Goal: Task Accomplishment & Management: Manage account settings

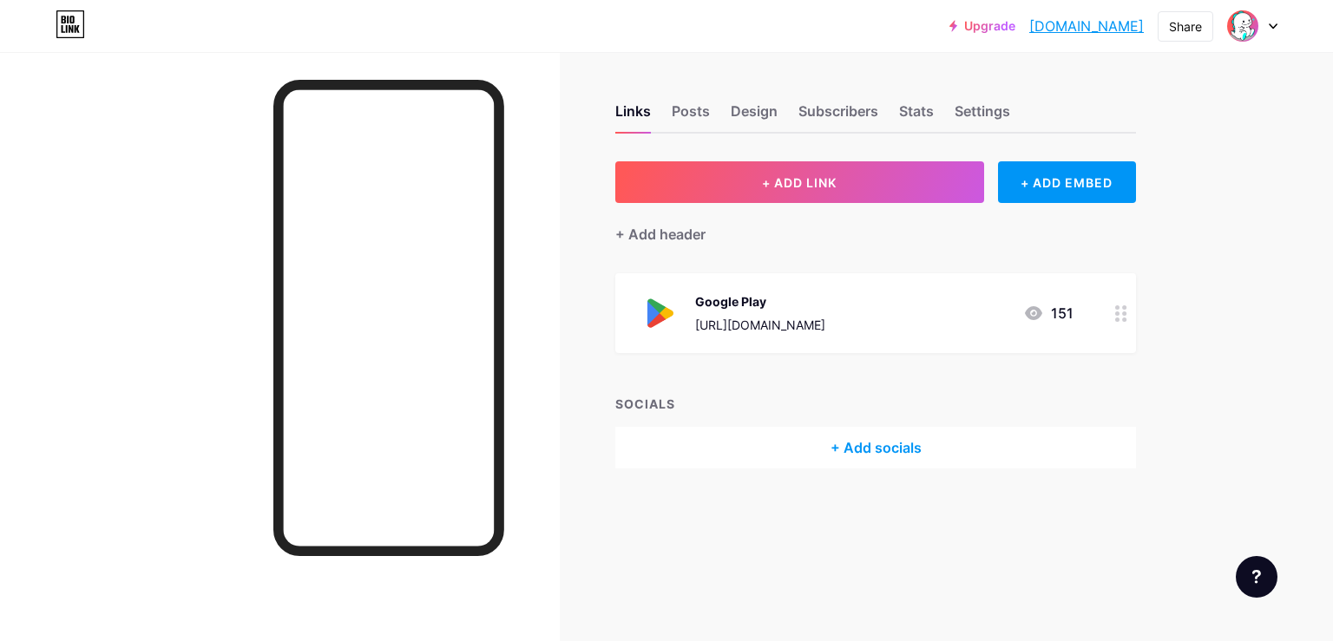
click at [1115, 311] on div at bounding box center [1120, 313] width 29 height 80
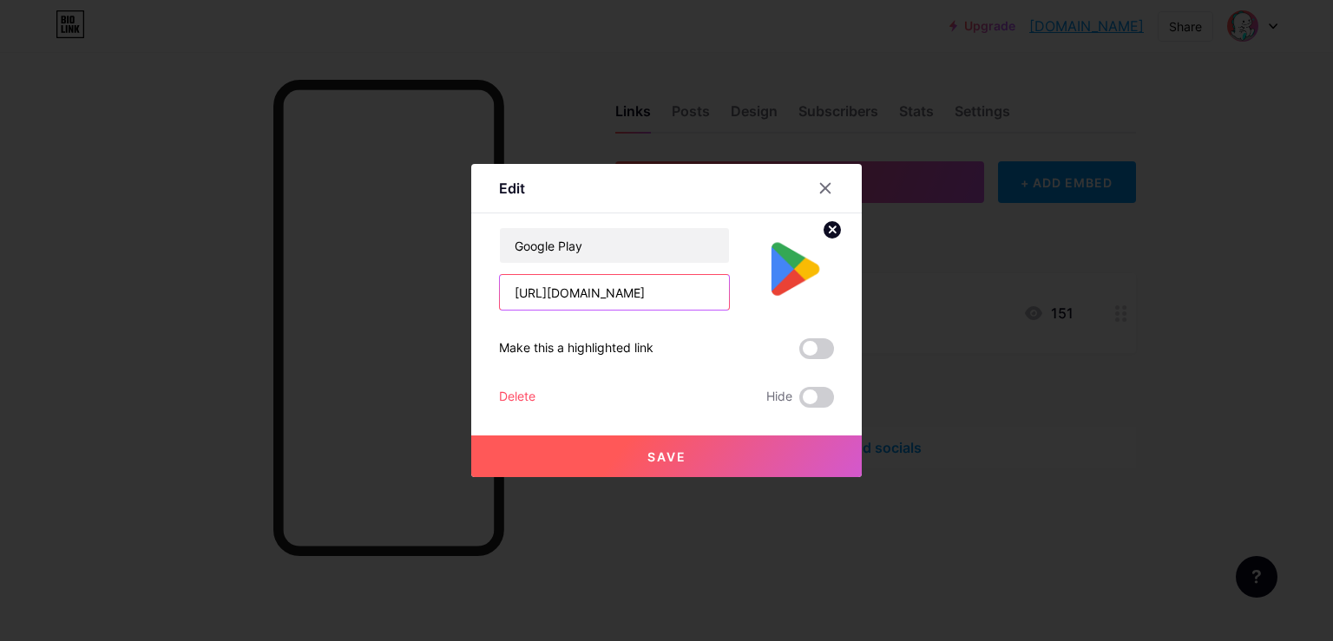
scroll to position [0, 246]
drag, startPoint x: 673, startPoint y: 292, endPoint x: 753, endPoint y: 285, distance: 80.1
click at [729, 284] on input "[URL][DOMAIN_NAME]" at bounding box center [614, 292] width 229 height 35
click at [718, 293] on input "[URL][DOMAIN_NAME]" at bounding box center [614, 292] width 229 height 35
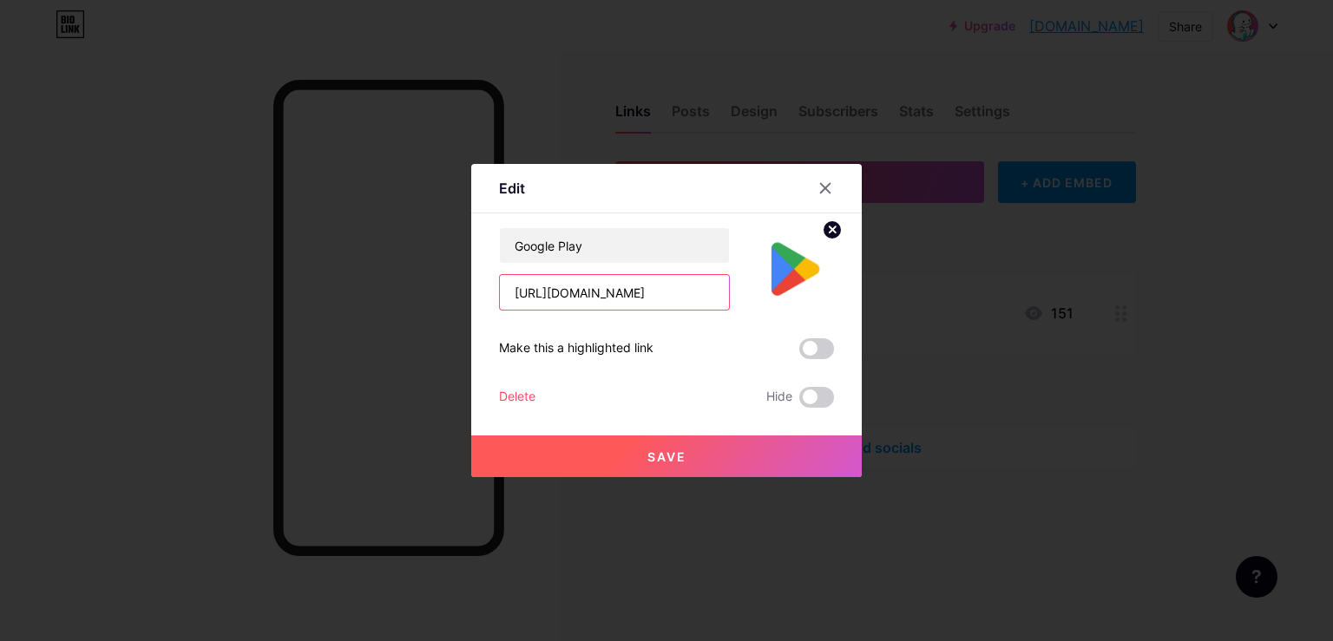
type input "[URL][DOMAIN_NAME]"
click at [675, 462] on span "Save" at bounding box center [666, 456] width 39 height 15
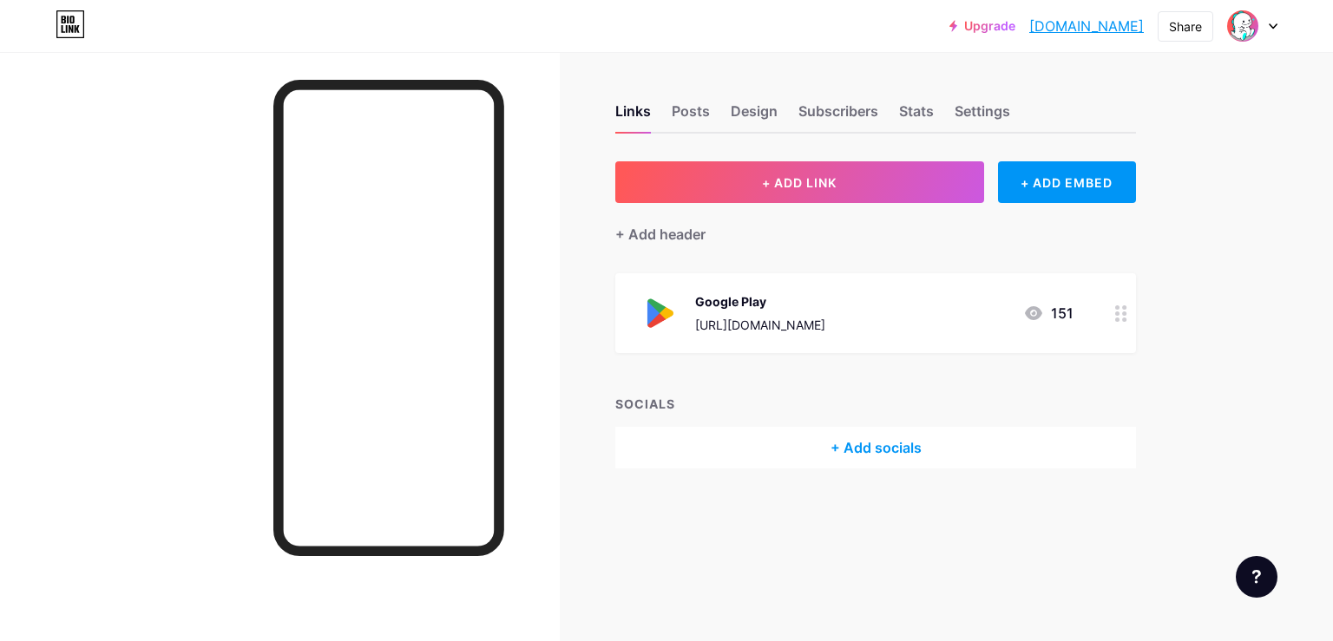
click at [1111, 324] on div at bounding box center [1120, 313] width 29 height 80
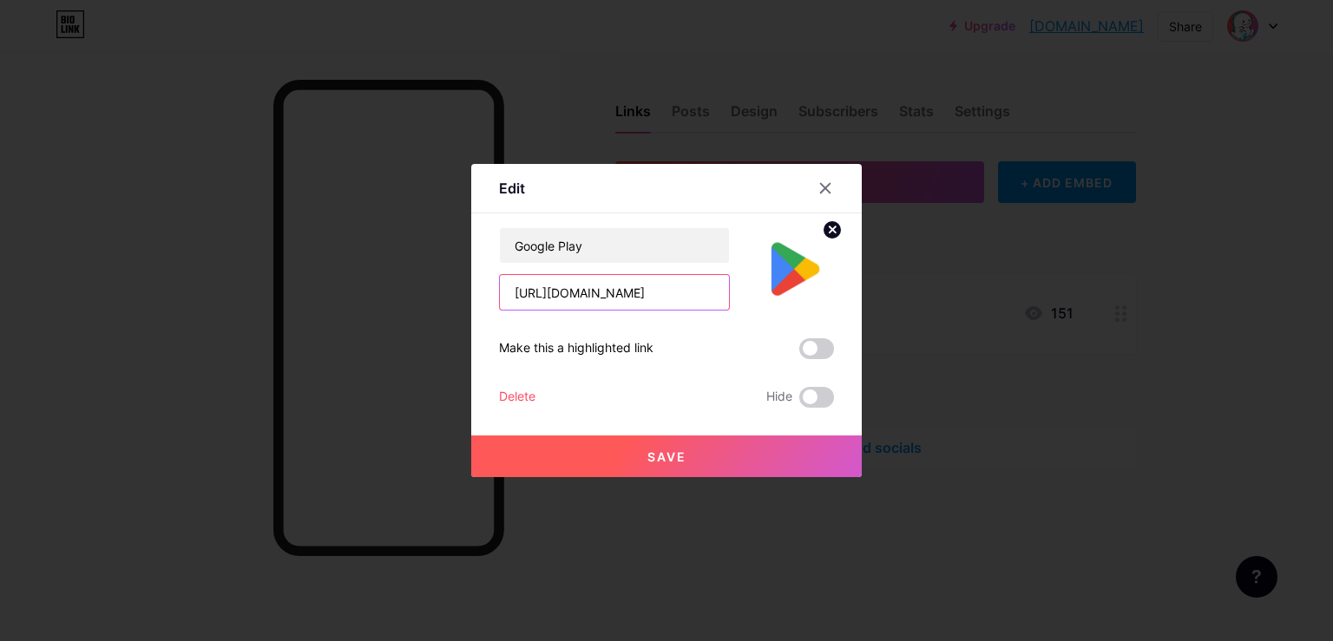
scroll to position [0, 96]
drag, startPoint x: 630, startPoint y: 292, endPoint x: 795, endPoint y: 292, distance: 164.9
click at [729, 292] on input "[URL][DOMAIN_NAME]" at bounding box center [614, 292] width 229 height 35
type input "h"
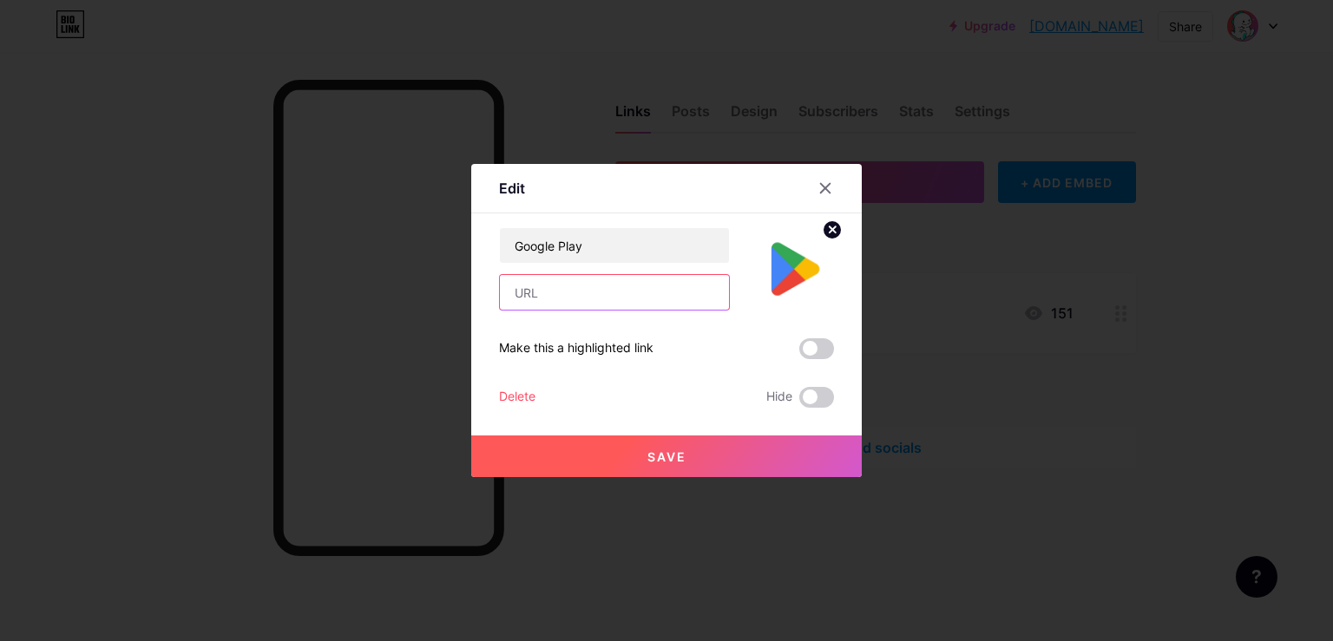
paste input "[URL][DOMAIN_NAME]"
type input "[URL][DOMAIN_NAME]"
click at [675, 457] on span "Save" at bounding box center [666, 456] width 39 height 15
